Goal: Information Seeking & Learning: Check status

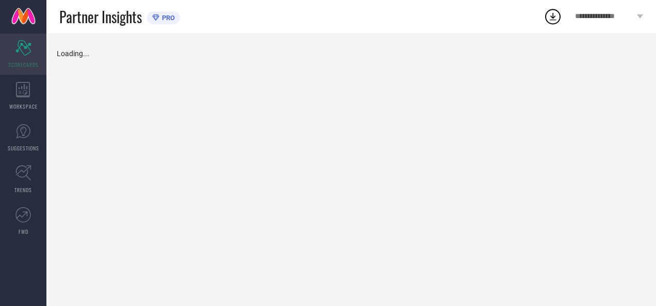
click at [22, 62] on span "SCORECARDS" at bounding box center [23, 65] width 30 height 8
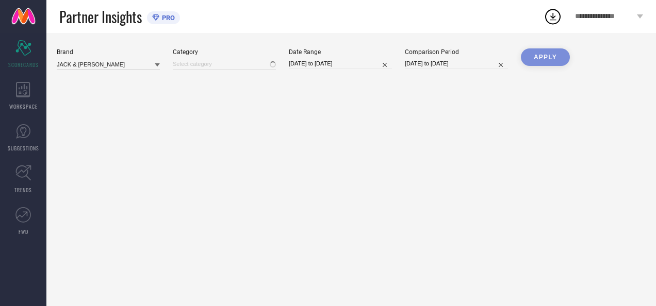
type input "All"
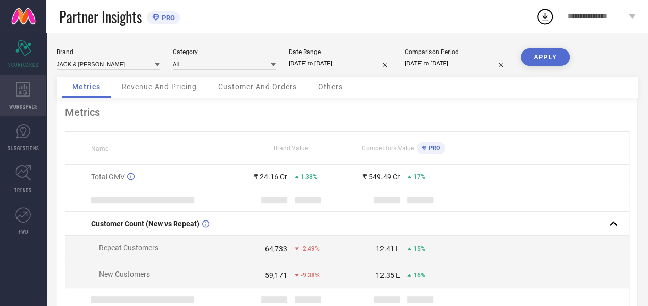
click at [37, 88] on div "WORKSPACE" at bounding box center [23, 95] width 46 height 41
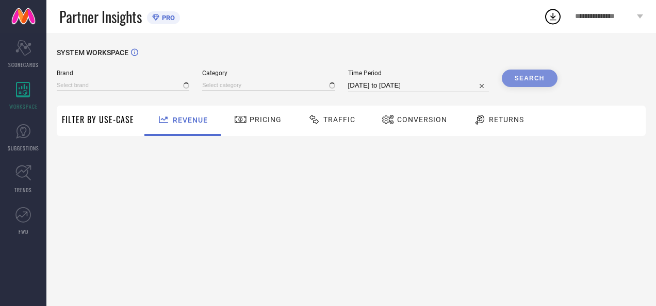
type input "JACK & [PERSON_NAME]"
type input "All"
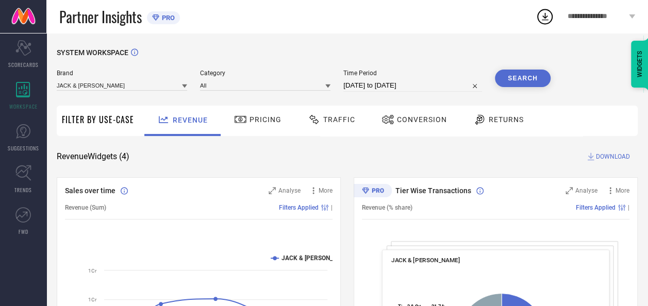
scroll to position [52, 0]
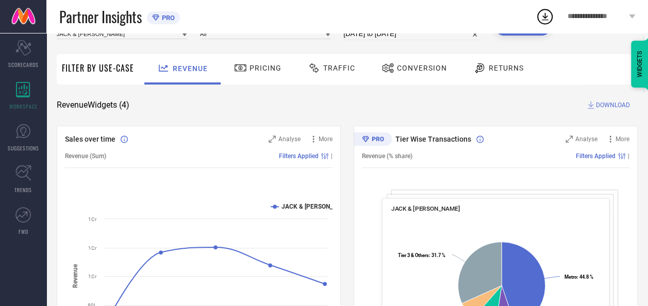
click at [340, 70] on span "Traffic" at bounding box center [339, 68] width 32 height 8
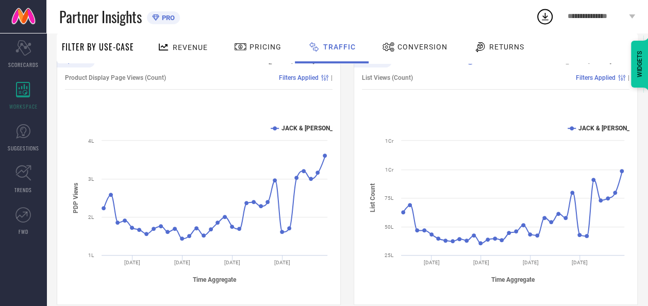
scroll to position [144, 0]
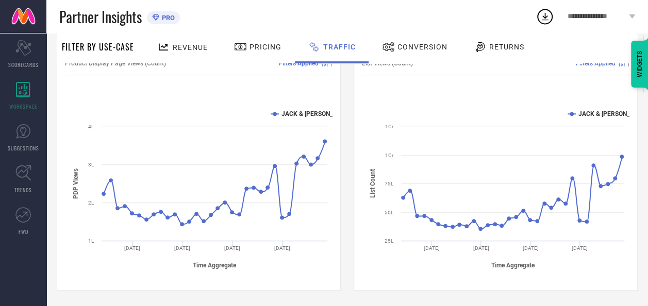
click at [343, 147] on div "PDP Views over time Analyse More Product Display Page Views (Count) Filters App…" at bounding box center [347, 162] width 581 height 258
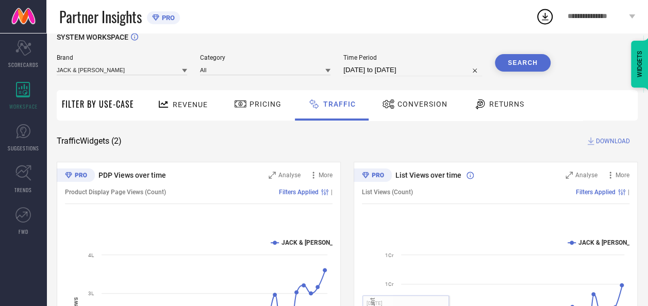
scroll to position [0, 0]
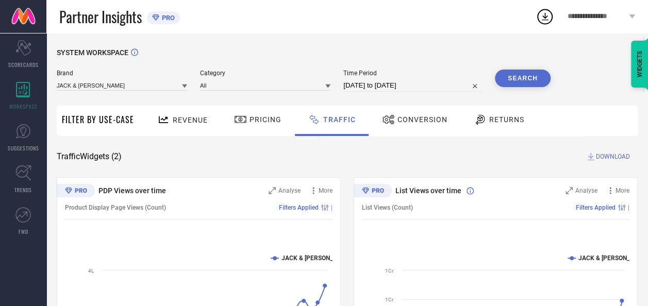
click at [425, 130] on div "Conversion" at bounding box center [414, 121] width 91 height 30
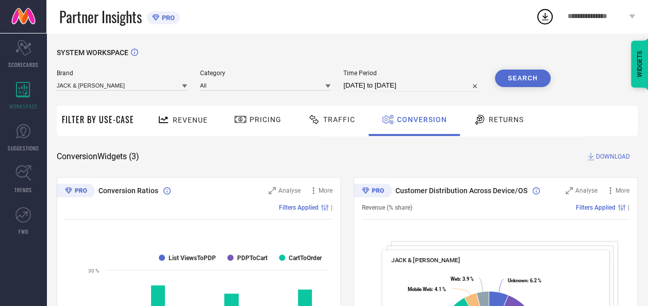
click at [193, 117] on span "Revenue" at bounding box center [190, 120] width 35 height 8
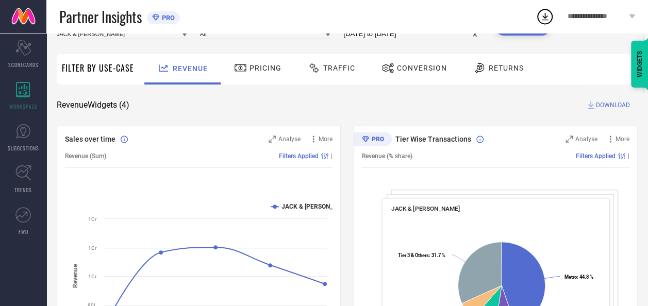
scroll to position [103, 0]
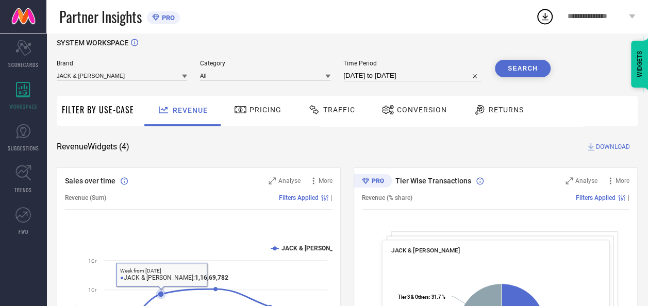
scroll to position [0, 0]
